Goal: Transaction & Acquisition: Book appointment/travel/reservation

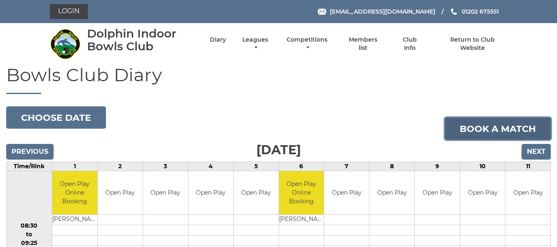
click at [462, 129] on link "Book a match" at bounding box center [498, 128] width 106 height 22
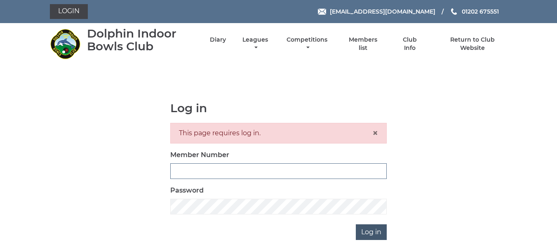
type input "2644"
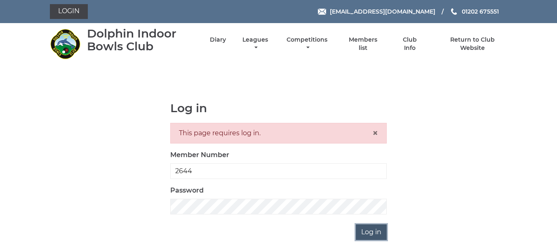
click at [370, 233] on input "Log in" at bounding box center [371, 232] width 31 height 16
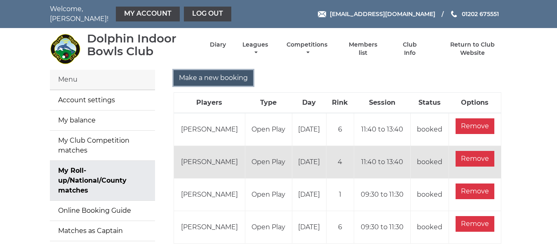
click at [186, 72] on input "Make a new booking" at bounding box center [213, 78] width 80 height 16
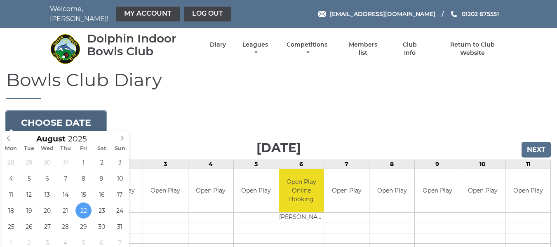
click at [75, 122] on button "Choose date" at bounding box center [56, 122] width 100 height 22
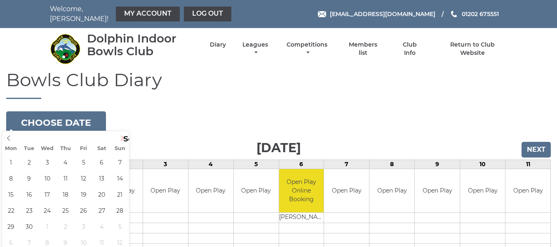
click at [123, 137] on icon at bounding box center [122, 138] width 6 height 6
type input "2025-09-08"
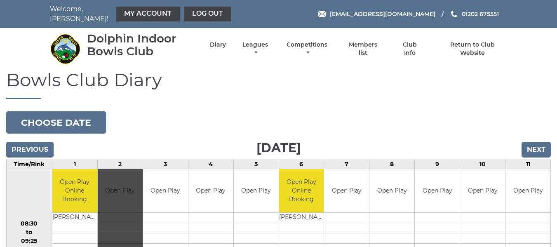
scroll to position [29, 0]
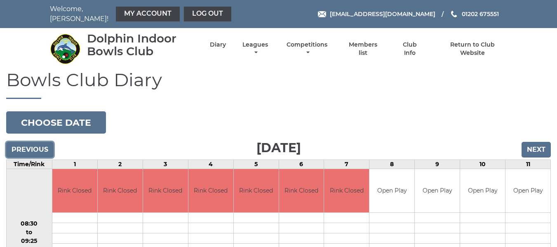
click at [32, 144] on input "Previous" at bounding box center [29, 150] width 47 height 16
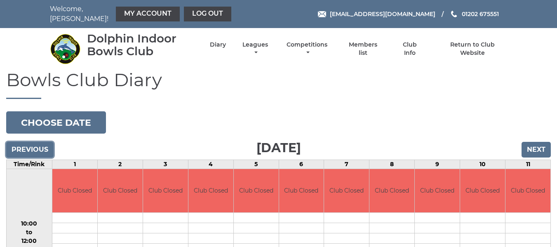
click at [32, 144] on input "Previous" at bounding box center [29, 150] width 47 height 16
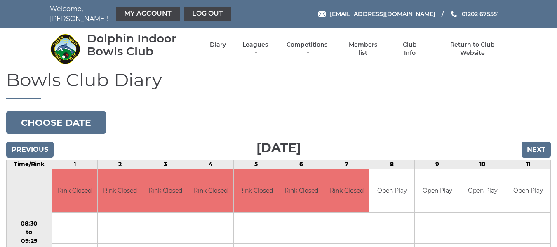
scroll to position [82, 0]
